Goal: Task Accomplishment & Management: Manage account settings

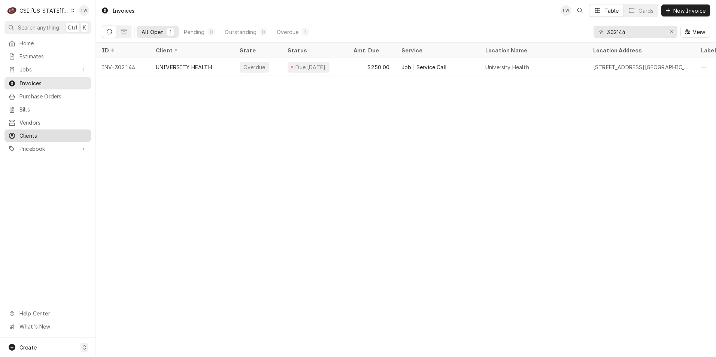
click at [21, 133] on span "Clients" at bounding box center [53, 136] width 68 height 8
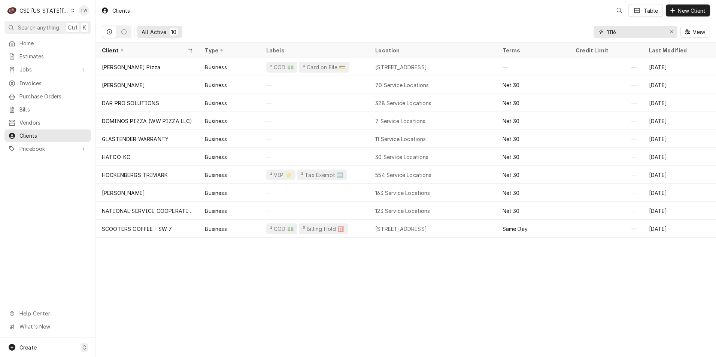
drag, startPoint x: 632, startPoint y: 33, endPoint x: 561, endPoint y: 33, distance: 71.6
click at [561, 33] on div "All Active 10 1116 View" at bounding box center [406, 31] width 608 height 21
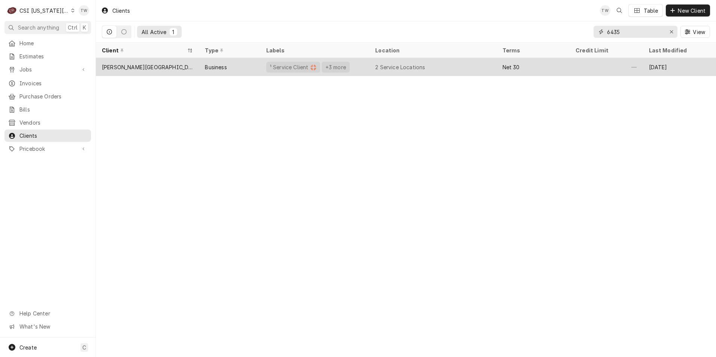
type input "6435"
click at [248, 69] on div "Business" at bounding box center [229, 67] width 61 height 18
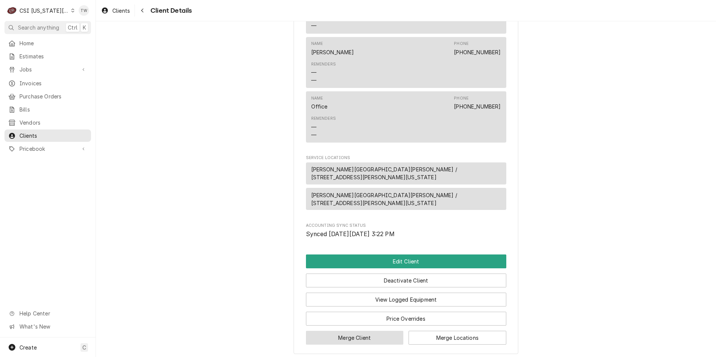
scroll to position [466, 0]
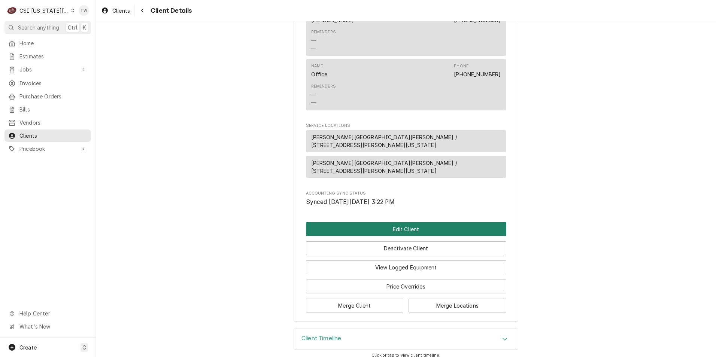
click at [398, 227] on button "Edit Client" at bounding box center [406, 230] width 200 height 14
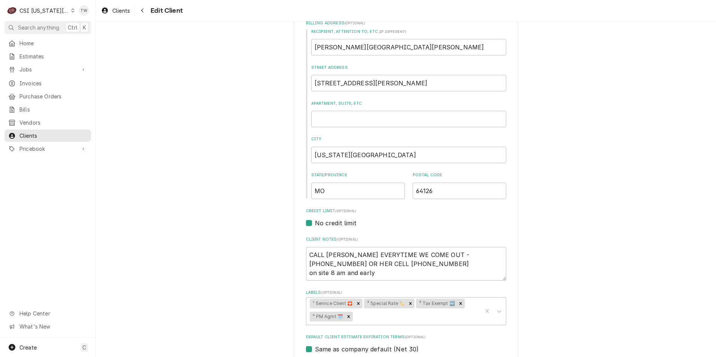
scroll to position [187, 0]
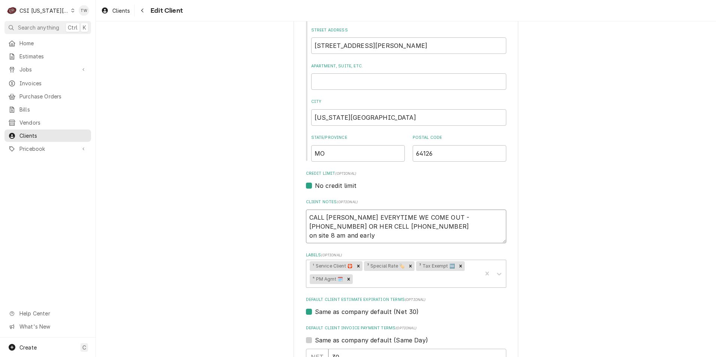
click at [379, 235] on textarea "CALL HANNAH EVERYTIME WE COME OUT - 816-442-7272 OR HER CELL 785-312-0701 on si…" at bounding box center [406, 227] width 200 height 34
type textarea "x"
type textarea "CALL HANNAH EVERYTIME WE COME OUT - 816-442-7272 OR HER CELL 785-312-0701 on si…"
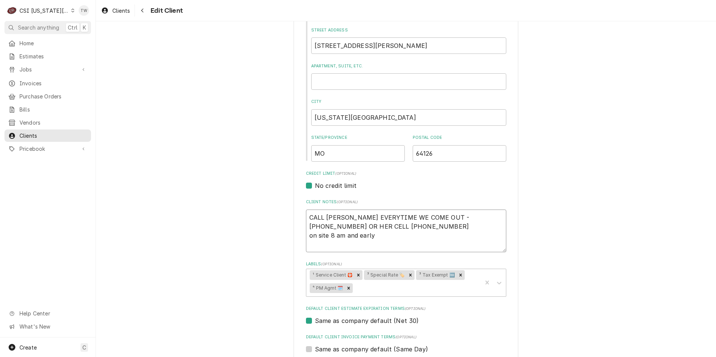
type textarea "x"
type textarea "CALL HANNAH EVERYTIME WE COME OUT - 816-442-7272 OR HER CELL 785-312-0701 on si…"
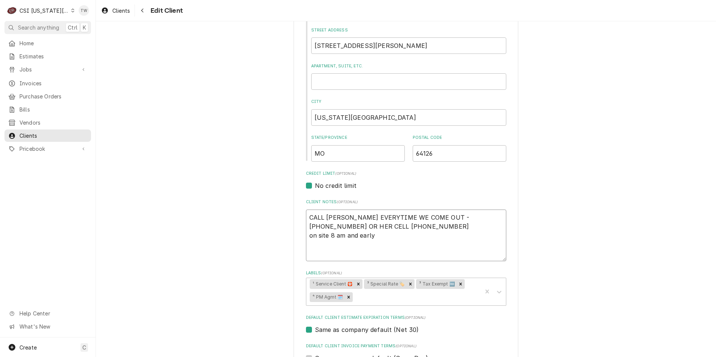
type textarea "x"
type textarea "CALL HANNAH EVERYTIME WE COME OUT - 816-442-7272 OR HER CELL 785-312-0701 on si…"
type textarea "x"
type textarea "CALL HANNAH EVERYTIME WE COME OUT - 816-442-7272 OR HER CELL 785-312-0701 on si…"
type textarea "x"
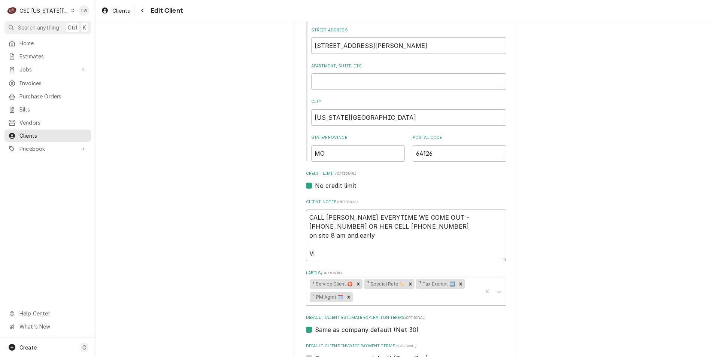
type textarea "CALL HANNAH EVERYTIME WE COME OUT - 816-442-7272 OR HER CELL 785-312-0701 on si…"
type textarea "x"
type textarea "CALL HANNAH EVERYTIME WE COME OUT - 816-442-7272 OR HER CELL 785-312-0701 on si…"
type textarea "x"
type textarea "CALL HANNAH EVERYTIME WE COME OUT - 816-442-7272 OR HER CELL 785-312-0701 on si…"
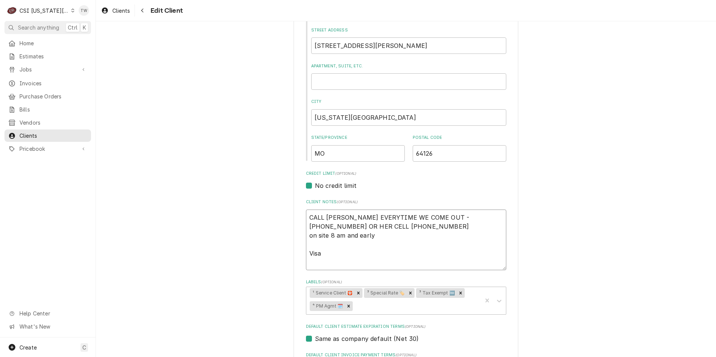
type textarea "x"
type textarea "CALL HANNAH EVERYTIME WE COME OUT - 816-442-7272 OR HER CELL 785-312-0701 on si…"
type textarea "x"
type textarea "CALL HANNAH EVERYTIME WE COME OUT - 816-442-7272 OR HER CELL 785-312-0701 on si…"
type textarea "x"
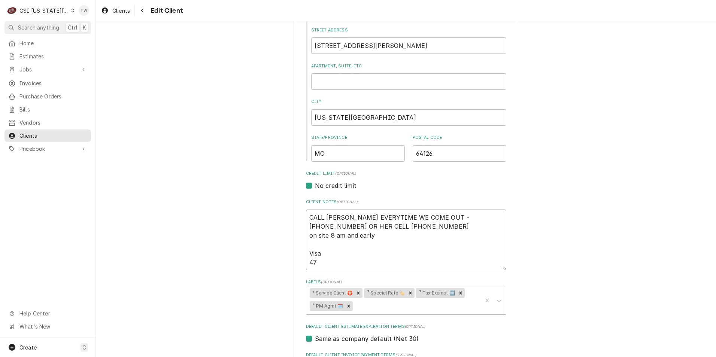
type textarea "CALL HANNAH EVERYTIME WE COME OUT - 816-442-7272 OR HER CELL 785-312-0701 on si…"
type textarea "x"
type textarea "CALL HANNAH EVERYTIME WE COME OUT - 816-442-7272 OR HER CELL 785-312-0701 on si…"
type textarea "x"
type textarea "CALL HANNAH EVERYTIME WE COME OUT - 816-442-7272 OR HER CELL 785-312-0701 on si…"
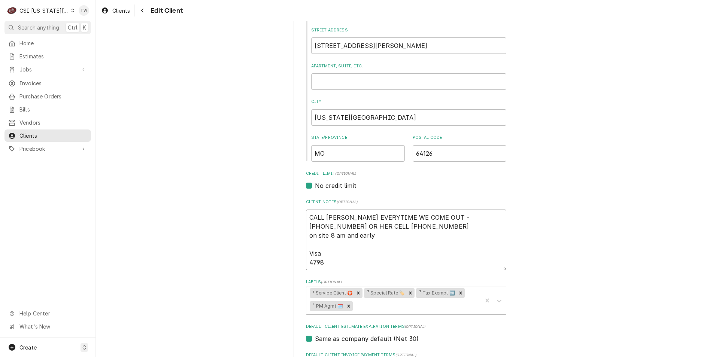
type textarea "x"
type textarea "CALL HANNAH EVERYTIME WE COME OUT - 816-442-7272 OR HER CELL 785-312-0701 on si…"
type textarea "x"
type textarea "CALL HANNAH EVERYTIME WE COME OUT - 816-442-7272 OR HER CELL 785-312-0701 on si…"
type textarea "x"
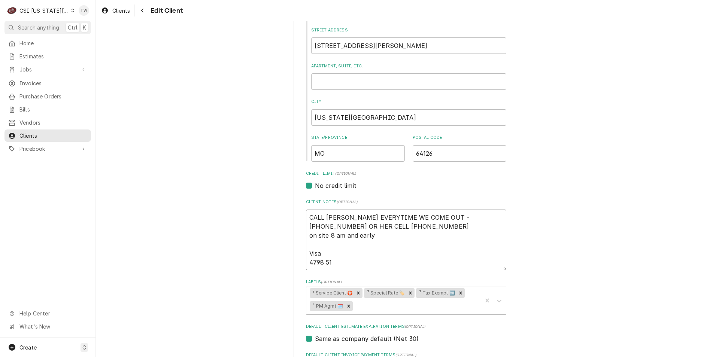
type textarea "CALL HANNAH EVERYTIME WE COME OUT - 816-442-7272 OR HER CELL 785-312-0701 on si…"
type textarea "x"
type textarea "CALL HANNAH EVERYTIME WE COME OUT - 816-442-7272 OR HER CELL 785-312-0701 on si…"
type textarea "x"
type textarea "CALL HANNAH EVERYTIME WE COME OUT - 816-442-7272 OR HER CELL 785-312-0701 on si…"
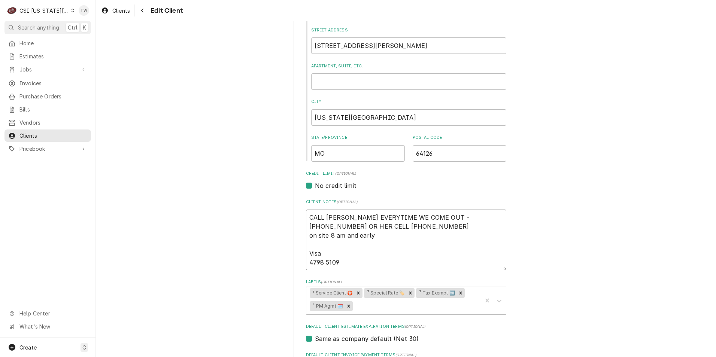
type textarea "x"
type textarea "CALL HANNAH EVERYTIME WE COME OUT - 816-442-7272 OR HER CELL 785-312-0701 on si…"
type textarea "x"
type textarea "CALL HANNAH EVERYTIME WE COME OUT - 816-442-7272 OR HER CELL 785-312-0701 on si…"
type textarea "x"
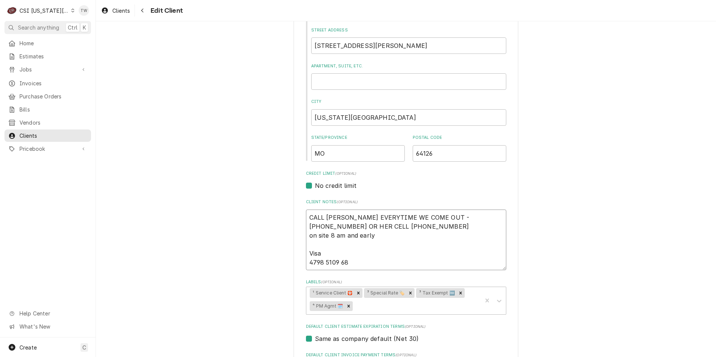
type textarea "CALL HANNAH EVERYTIME WE COME OUT - 816-442-7272 OR HER CELL 785-312-0701 on si…"
type textarea "x"
type textarea "CALL HANNAH EVERYTIME WE COME OUT - 816-442-7272 OR HER CELL 785-312-0701 on si…"
type textarea "x"
type textarea "CALL HANNAH EVERYTIME WE COME OUT - 816-442-7272 OR HER CELL 785-312-0701 on si…"
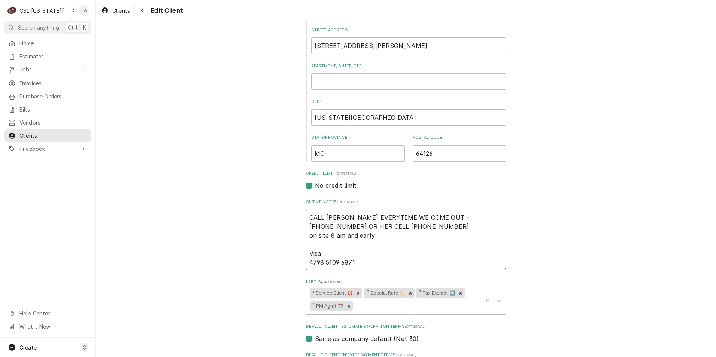
type textarea "x"
type textarea "CALL HANNAH EVERYTIME WE COME OUT - 816-442-7272 OR HER CELL 785-312-0701 on si…"
type textarea "x"
type textarea "CALL HANNAH EVERYTIME WE COME OUT - 816-442-7272 OR HER CELL 785-312-0701 on si…"
type textarea "x"
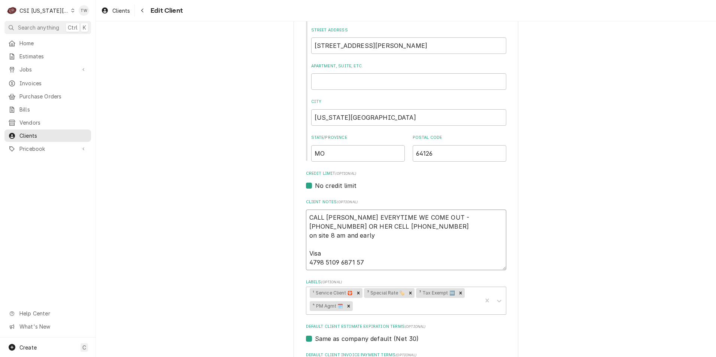
type textarea "CALL HANNAH EVERYTIME WE COME OUT - 816-442-7272 OR HER CELL 785-312-0701 on si…"
type textarea "x"
type textarea "CALL HANNAH EVERYTIME WE COME OUT - 816-442-7272 OR HER CELL 785-312-0701 on si…"
type textarea "x"
type textarea "CALL HANNAH EVERYTIME WE COME OUT - 816-442-7272 OR HER CELL 785-312-0701 on si…"
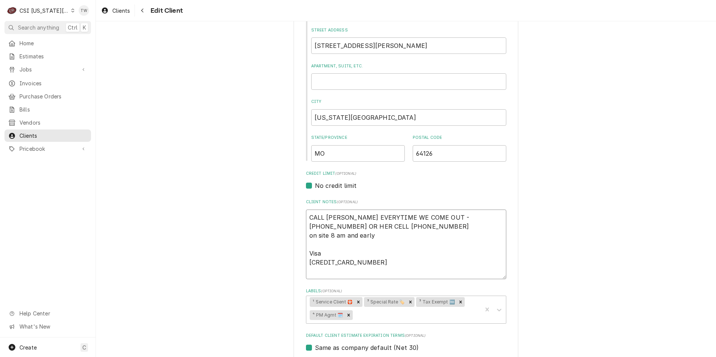
type textarea "x"
type textarea "CALL HANNAH EVERYTIME WE COME OUT - 816-442-7272 OR HER CELL 785-312-0701 on si…"
type textarea "x"
type textarea "CALL HANNAH EVERYTIME WE COME OUT - 816-442-7272 OR HER CELL 785-312-0701 on si…"
type textarea "x"
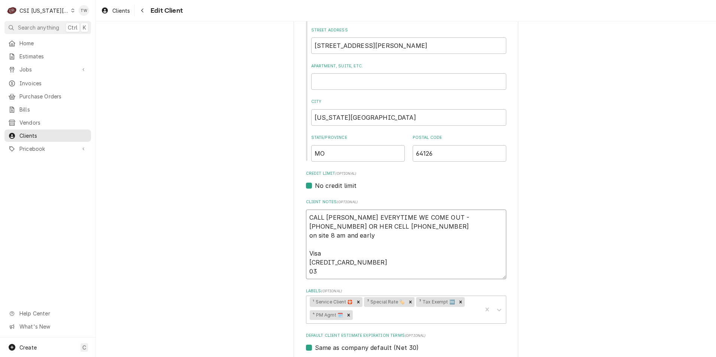
type textarea "CALL HANNAH EVERYTIME WE COME OUT - 816-442-7272 OR HER CELL 785-312-0701 on si…"
type textarea "x"
type textarea "CALL HANNAH EVERYTIME WE COME OUT - 816-442-7272 OR HER CELL 785-312-0701 on si…"
type textarea "x"
type textarea "CALL HANNAH EVERYTIME WE COME OUT - 816-442-7272 OR HER CELL 785-312-0701 on si…"
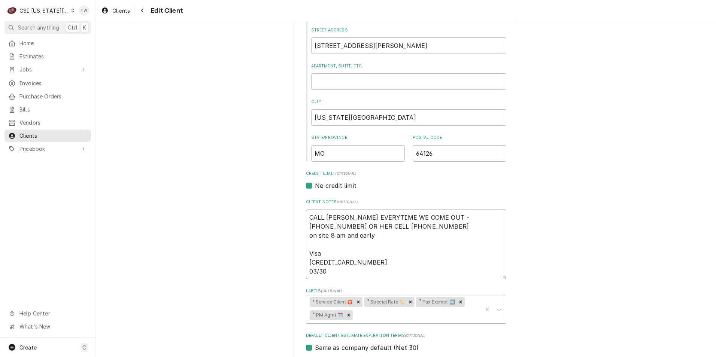
type textarea "x"
type textarea "CALL HANNAH EVERYTIME WE COME OUT - 816-442-7272 OR HER CELL 785-312-0701 on si…"
type textarea "x"
type textarea "CALL HANNAH EVERYTIME WE COME OUT - 816-442-7272 OR HER CELL 785-312-0701 on si…"
type textarea "x"
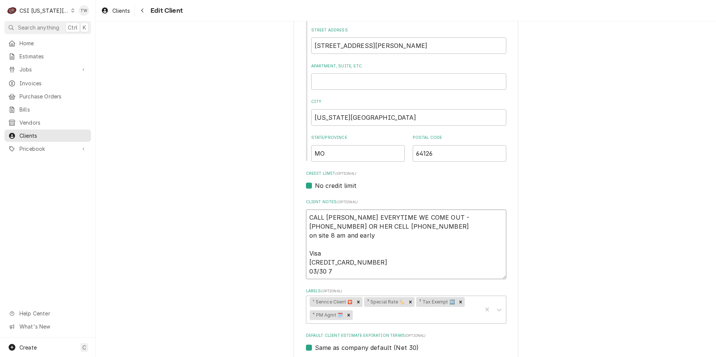
type textarea "CALL HANNAH EVERYTIME WE COME OUT - 816-442-7272 OR HER CELL 785-312-0701 on si…"
type textarea "x"
type textarea "CALL HANNAH EVERYTIME WE COME OUT - 816-442-7272 OR HER CELL 785-312-0701 on si…"
type textarea "x"
type textarea "CALL HANNAH EVERYTIME WE COME OUT - 816-442-7272 OR HER CELL 785-312-0701 on si…"
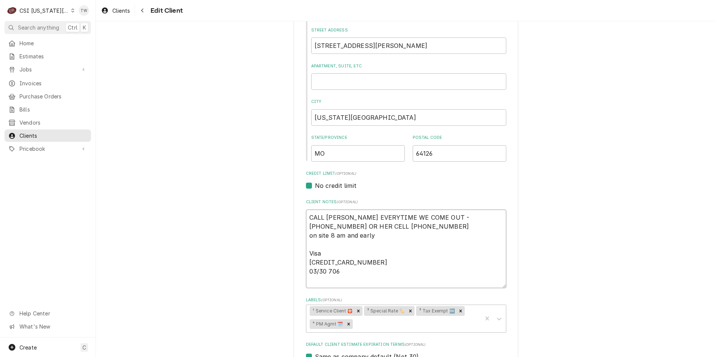
type textarea "x"
type textarea "CALL HANNAH EVERYTIME WE COME OUT - 816-442-7272 OR HER CELL 785-312-0701 on si…"
type textarea "x"
type textarea "CALL HANNAH EVERYTIME WE COME OUT - 816-442-7272 OR HER CELL 785-312-0701 on si…"
type textarea "x"
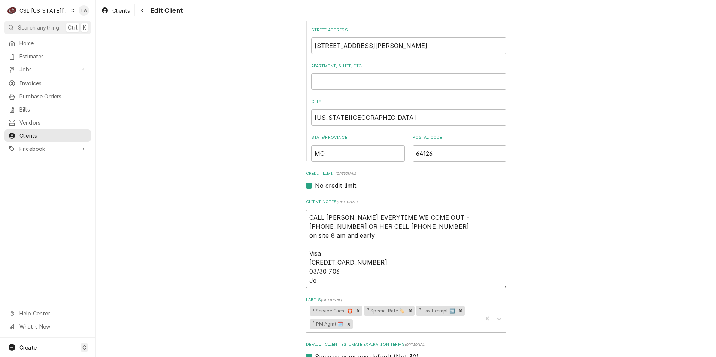
type textarea "CALL HANNAH EVERYTIME WE COME OUT - 816-442-7272 OR HER CELL 785-312-0701 on si…"
type textarea "x"
type textarea "CALL HANNAH EVERYTIME WE COME OUT - 816-442-7272 OR HER CELL 785-312-0701 on si…"
type textarea "x"
type textarea "CALL HANNAH EVERYTIME WE COME OUT - 816-442-7272 OR HER CELL 785-312-0701 on si…"
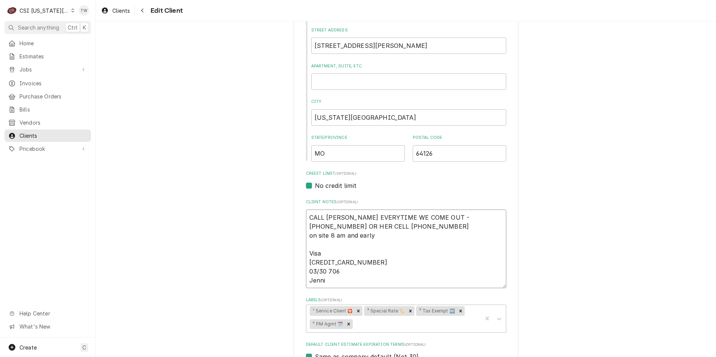
type textarea "x"
type textarea "CALL HANNAH EVERYTIME WE COME OUT - 816-442-7272 OR HER CELL 785-312-0701 on si…"
type textarea "x"
type textarea "CALL HANNAH EVERYTIME WE COME OUT - 816-442-7272 OR HER CELL 785-312-0701 on si…"
type textarea "x"
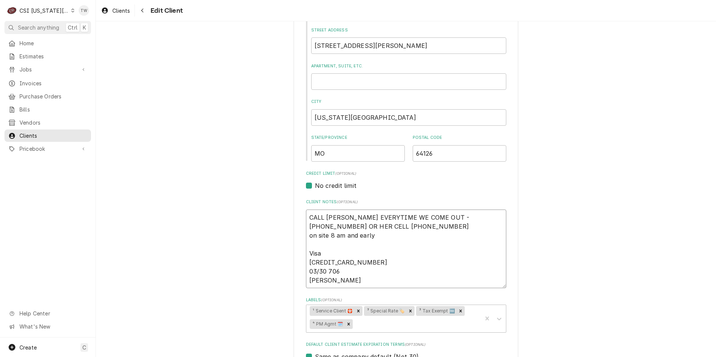
type textarea "CALL HANNAH EVERYTIME WE COME OUT - 816-442-7272 OR HER CELL 785-312-0701 on si…"
type textarea "x"
type textarea "CALL HANNAH EVERYTIME WE COME OUT - 816-442-7272 OR HER CELL 785-312-0701 on si…"
type textarea "x"
type textarea "CALL HANNAH EVERYTIME WE COME OUT - 816-442-7272 OR HER CELL 785-312-0701 on si…"
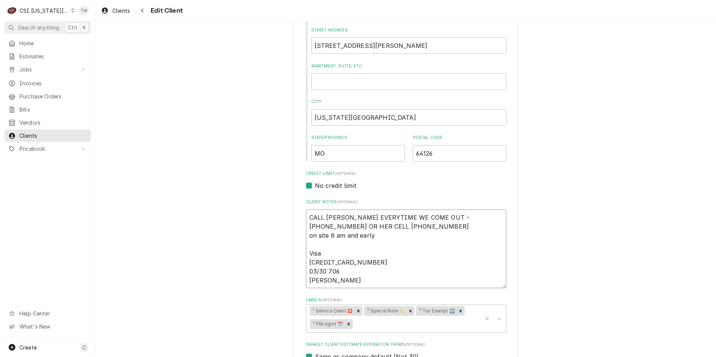
type textarea "x"
type textarea "CALL HANNAH EVERYTIME WE COME OUT - 816-442-7272 OR HER CELL 785-312-0701 on si…"
type textarea "x"
type textarea "CALL HANNAH EVERYTIME WE COME OUT - 816-442-7272 OR HER CELL 785-312-0701 on si…"
type textarea "x"
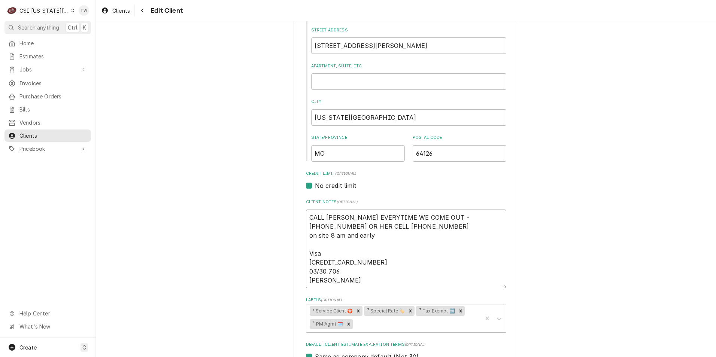
type textarea "CALL HANNAH EVERYTIME WE COME OUT - 816-442-7272 OR HER CELL 785-312-0701 on si…"
type textarea "x"
type textarea "CALL HANNAH EVERYTIME WE COME OUT - 816-442-7272 OR HER CELL 785-312-0701 on si…"
type textarea "x"
type textarea "CALL HANNAH EVERYTIME WE COME OUT - 816-442-7272 OR HER CELL 785-312-0701 on si…"
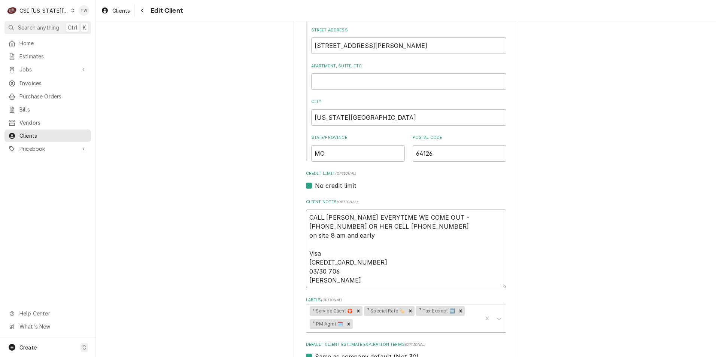
type textarea "x"
type textarea "CALL HANNAH EVERYTIME WE COME OUT - 816-442-7272 OR HER CELL 785-312-0701 on si…"
type textarea "x"
type textarea "CALL HANNAH EVERYTIME WE COME OUT - 816-442-7272 OR HER CELL 785-312-0701 on si…"
type textarea "x"
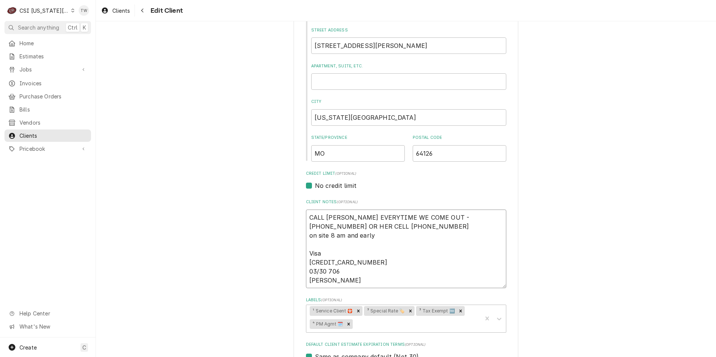
type textarea "CALL HANNAH EVERYTIME WE COME OUT - 816-442-7272 OR HER CELL 785-312-0701 on si…"
type textarea "x"
type textarea "CALL HANNAH EVERYTIME WE COME OUT - 816-442-7272 OR HER CELL 785-312-0701 on si…"
type textarea "x"
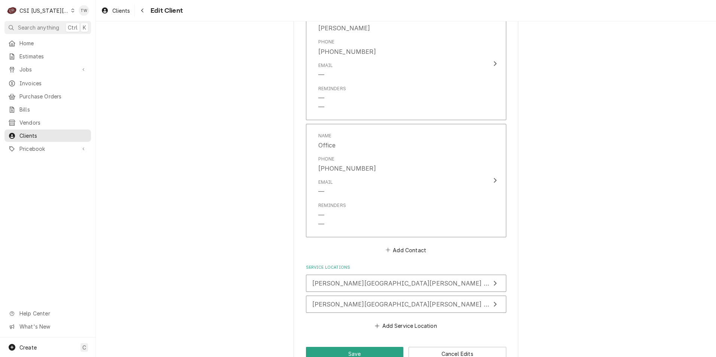
scroll to position [940, 0]
type textarea "CALL [PERSON_NAME] EVERYTIME WE COME OUT - [PHONE_NUMBER] OR HER CELL [PHONE_NU…"
click at [332, 345] on button "Save" at bounding box center [355, 352] width 98 height 14
type textarea "x"
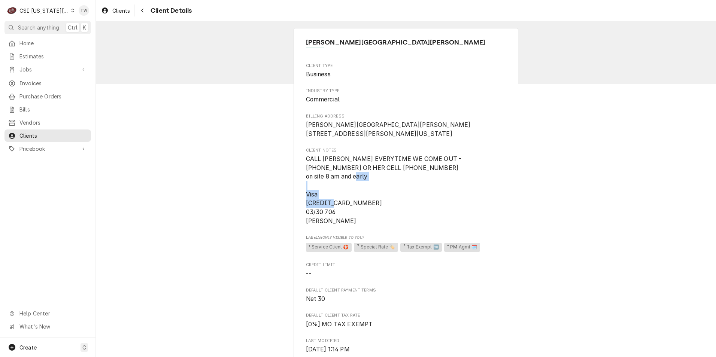
drag, startPoint x: 364, startPoint y: 213, endPoint x: 296, endPoint y: 213, distance: 67.8
copy span "[CREDIT_CARD_NUMBER]"
